Goal: Task Accomplishment & Management: Use online tool/utility

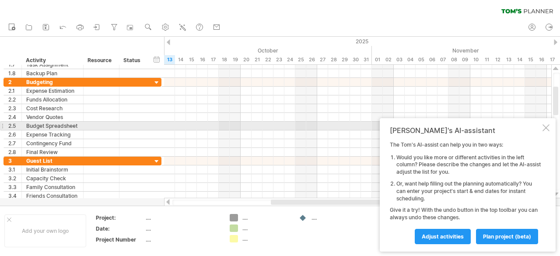
click at [541, 127] on div "[PERSON_NAME]'s AI-assistant The [PERSON_NAME]'s AI-assist can help you in two …" at bounding box center [468, 184] width 176 height 133
click at [82, 113] on div at bounding box center [82, 117] width 4 height 9
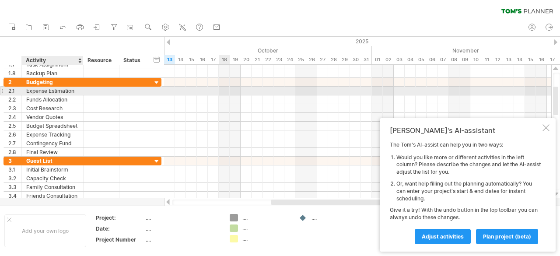
click at [56, 87] on div "Expense Estimation" at bounding box center [52, 91] width 53 height 8
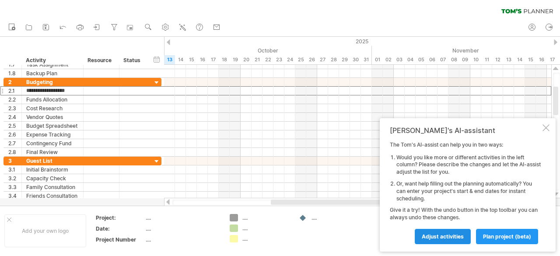
click at [452, 234] on span "Adjust activities" at bounding box center [443, 236] width 42 height 7
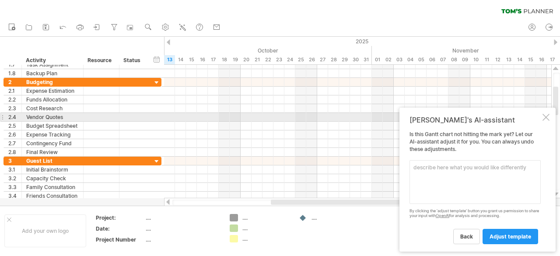
click at [550, 116] on div "[PERSON_NAME]'s AI-assistant Is this [PERSON_NAME] chart not hitting the mark y…" at bounding box center [478, 180] width 156 height 144
click at [545, 118] on div at bounding box center [546, 117] width 7 height 7
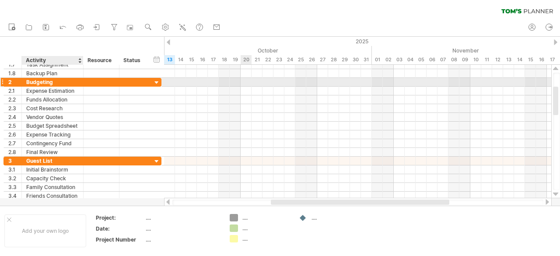
click at [54, 81] on div "Budgeting" at bounding box center [52, 82] width 53 height 8
click at [157, 81] on div at bounding box center [157, 83] width 8 height 8
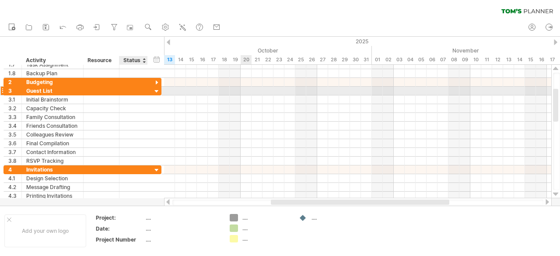
click at [150, 91] on div "**********" at bounding box center [83, 91] width 158 height 9
click at [103, 91] on div at bounding box center [101, 91] width 27 height 8
click at [156, 90] on div at bounding box center [157, 92] width 8 height 8
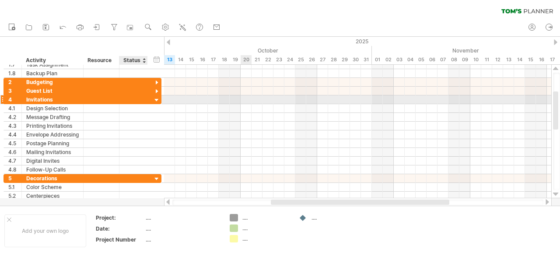
click at [156, 96] on div at bounding box center [157, 100] width 8 height 8
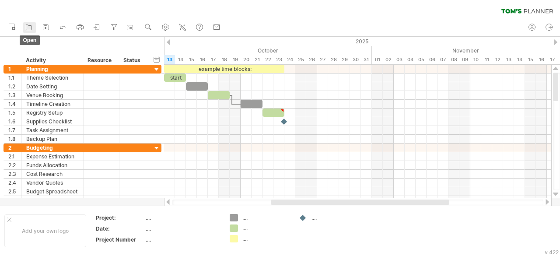
click at [26, 26] on icon at bounding box center [29, 27] width 6 height 5
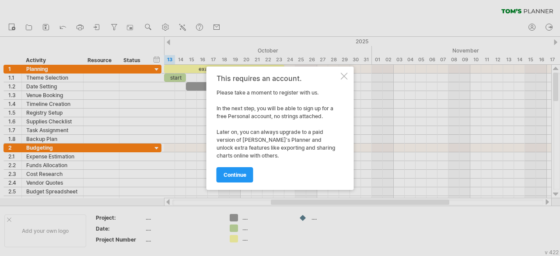
click at [343, 74] on div at bounding box center [344, 76] width 7 height 7
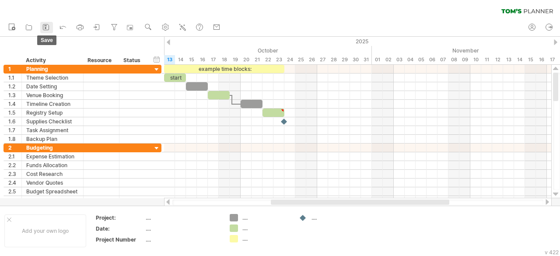
click at [46, 27] on icon at bounding box center [46, 27] width 9 height 9
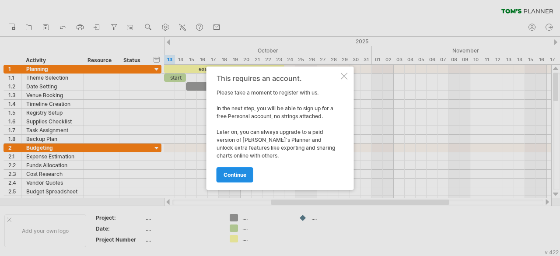
click at [243, 176] on span "continue" at bounding box center [235, 175] width 23 height 7
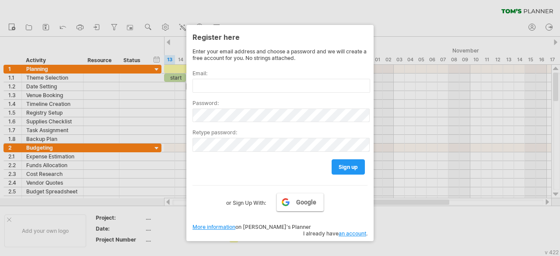
click at [293, 200] on link "Google" at bounding box center [300, 202] width 47 height 18
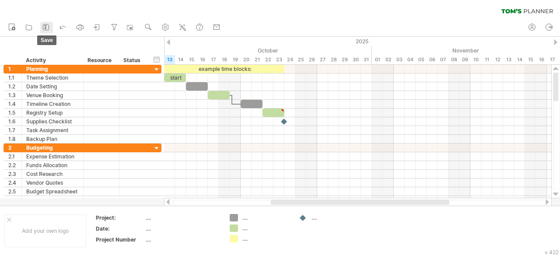
click at [44, 28] on icon at bounding box center [46, 27] width 9 height 9
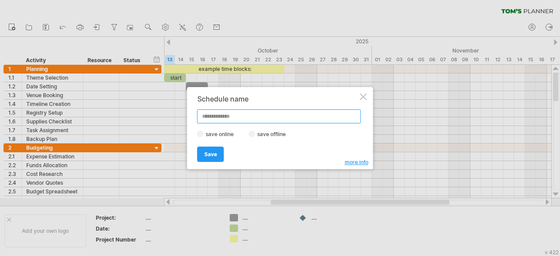
click at [233, 119] on input "text" at bounding box center [279, 116] width 164 height 14
type input "**********"
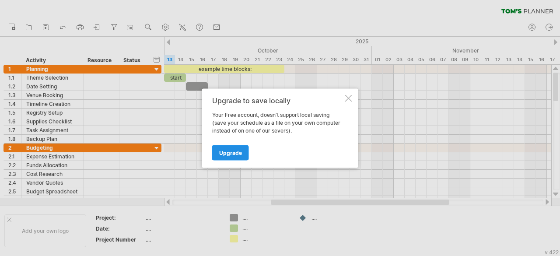
click at [242, 151] on link "Upgrade" at bounding box center [230, 152] width 37 height 15
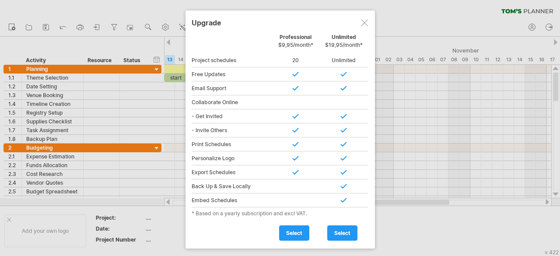
click at [364, 19] on div at bounding box center [364, 22] width 7 height 7
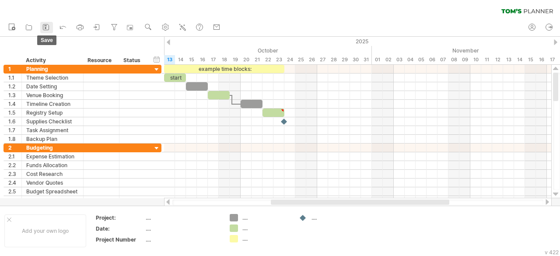
click at [46, 25] on rect at bounding box center [45, 25] width 3 height 1
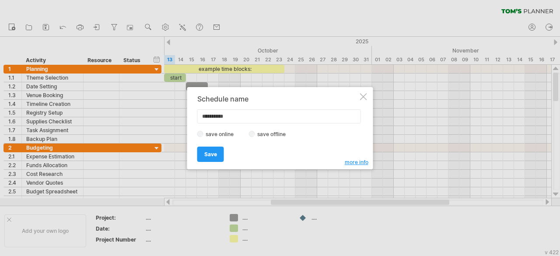
type input "**********"
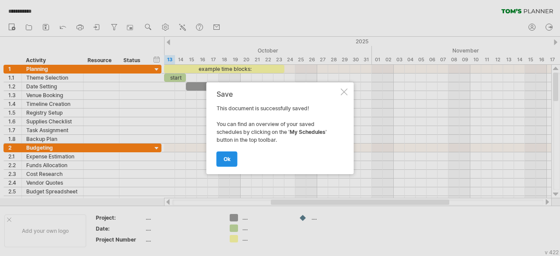
click at [231, 158] on link "ok" at bounding box center [227, 158] width 21 height 15
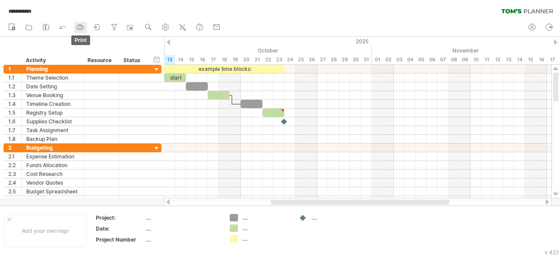
click at [81, 28] on icon at bounding box center [80, 27] width 9 height 9
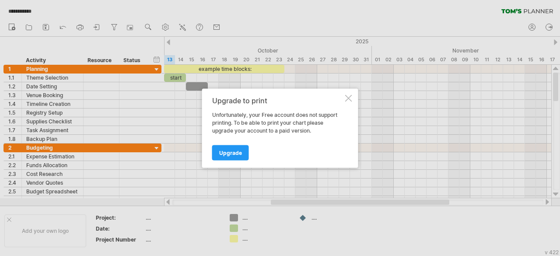
click at [344, 98] on div "Upgrade to print Unfortunately, your Free account does not support printing. To…" at bounding box center [280, 127] width 156 height 79
click at [351, 97] on div at bounding box center [348, 98] width 7 height 7
